Goal: Task Accomplishment & Management: Use online tool/utility

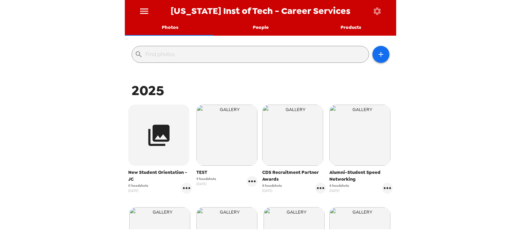
scroll to position [102, 0]
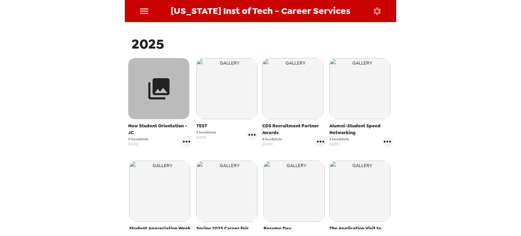
click at [160, 95] on icon "button" at bounding box center [158, 88] width 25 height 25
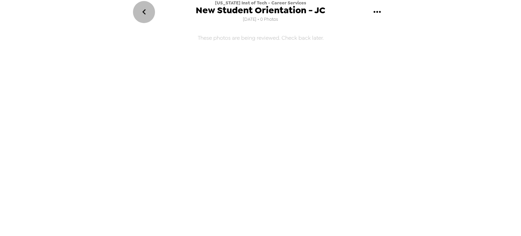
click at [152, 10] on button "go back" at bounding box center [144, 12] width 22 height 22
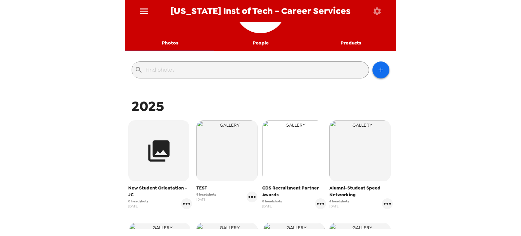
scroll to position [102, 0]
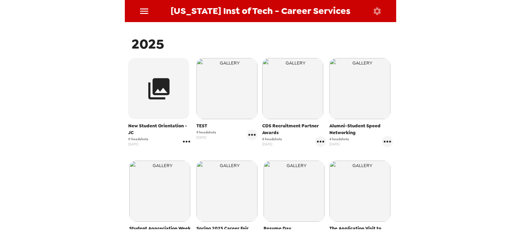
click at [184, 140] on icon "gallery menu" at bounding box center [186, 141] width 11 height 11
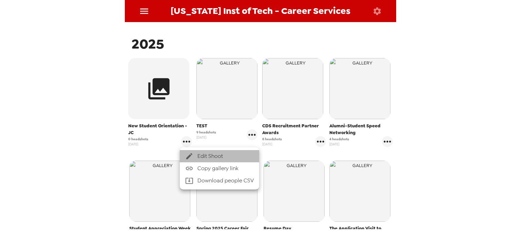
click at [209, 153] on span "Edit Shoot" at bounding box center [225, 156] width 56 height 8
